Goal: Task Accomplishment & Management: Manage account settings

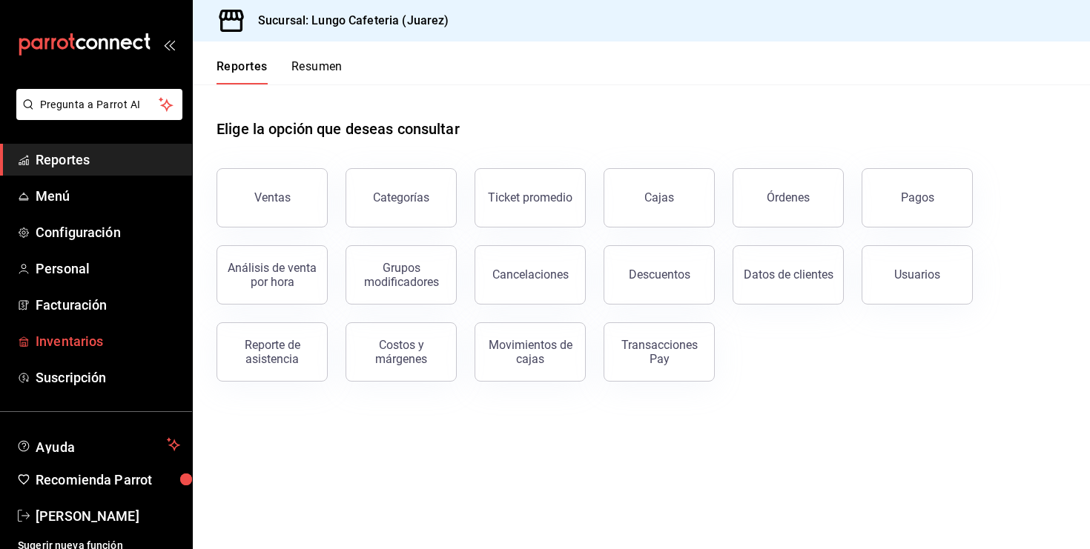
click at [62, 331] on span "Inventarios" at bounding box center [108, 341] width 145 height 20
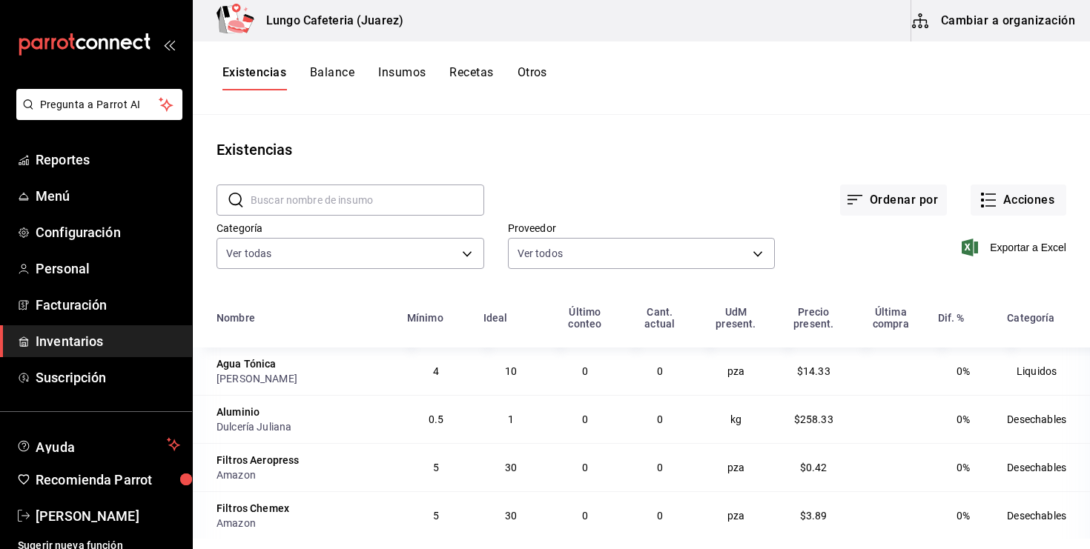
click at [1023, 17] on button "Cambiar a organización" at bounding box center [994, 21] width 167 height 42
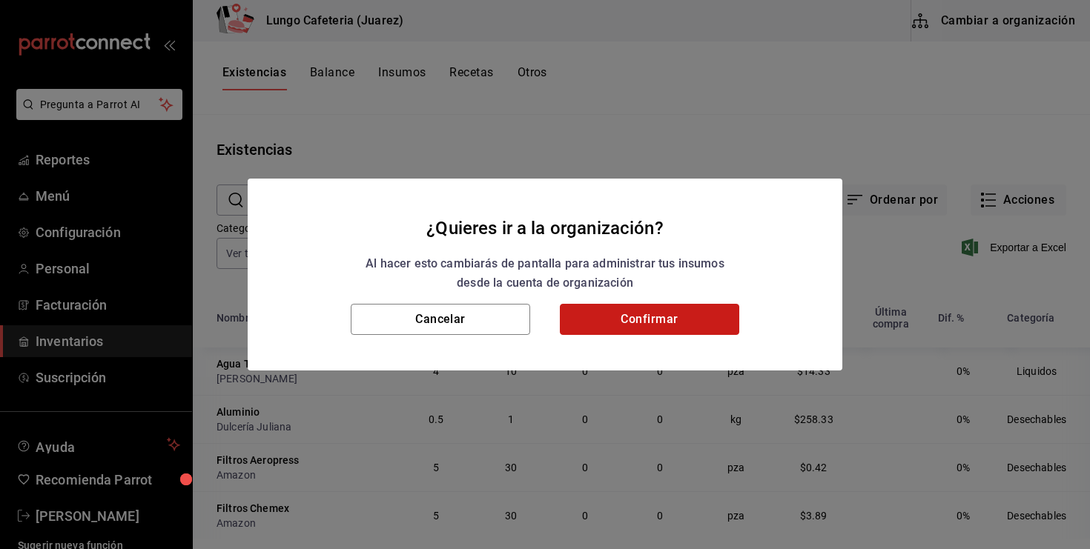
click at [688, 327] on button "Confirmar" at bounding box center [649, 319] width 179 height 31
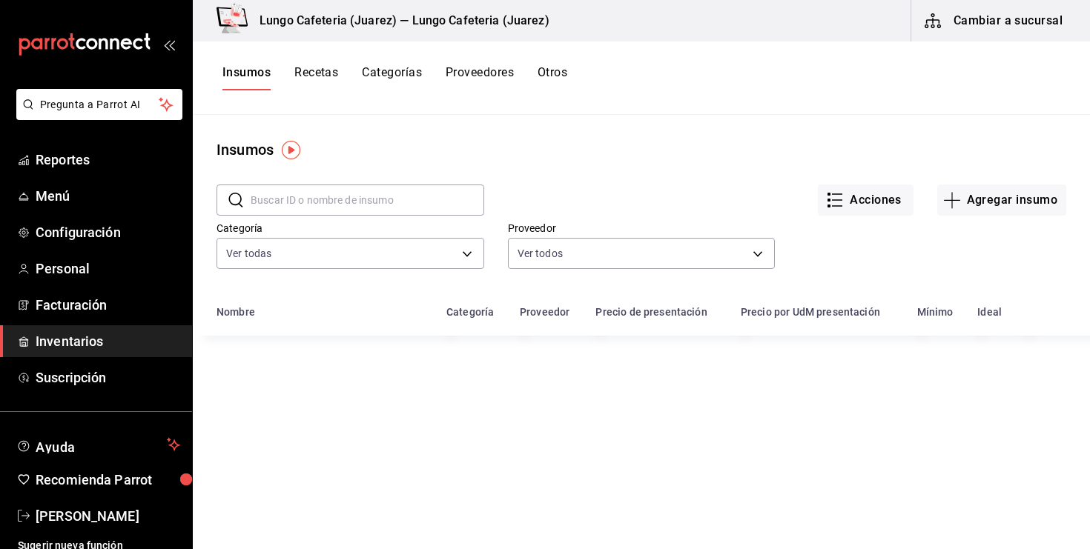
click at [312, 76] on button "Recetas" at bounding box center [316, 77] width 44 height 25
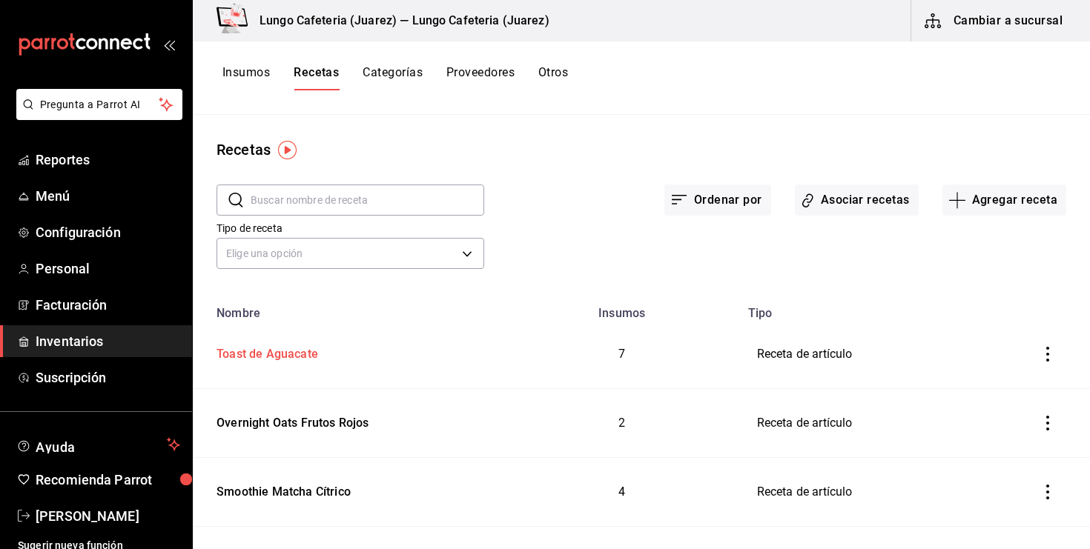
click at [297, 361] on div "Toast de Aguacate" at bounding box center [265, 351] width 108 height 23
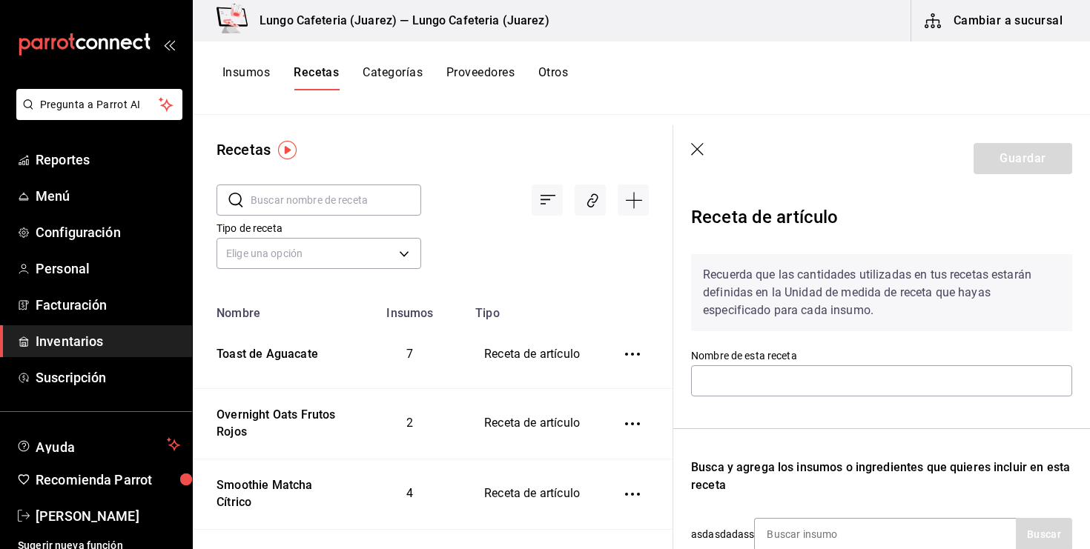
type input "Toast de Aguacate"
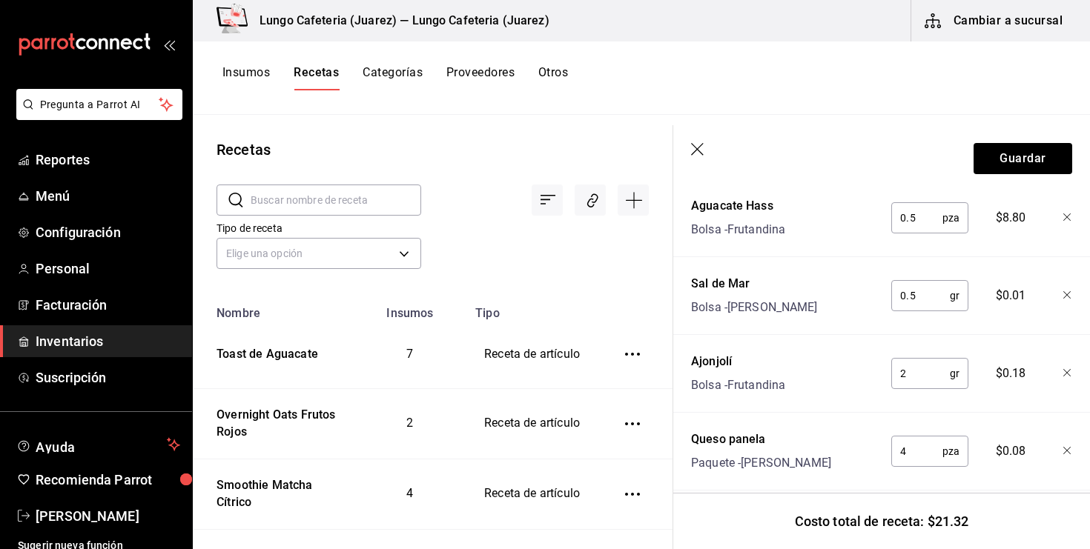
scroll to position [677, 0]
